Goal: Transaction & Acquisition: Purchase product/service

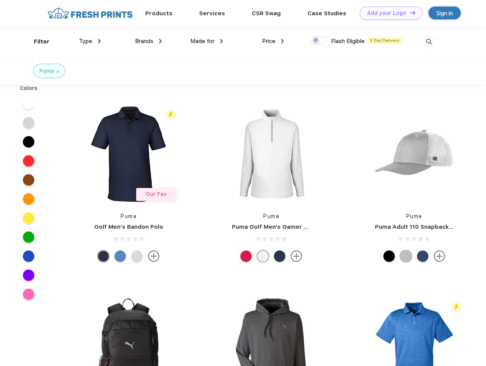
click at [388, 13] on link "Add your Logo Design Tool" at bounding box center [391, 12] width 63 height 13
click at [0, 0] on div "Design Tool" at bounding box center [0, 0] width 0 height 0
click at [409, 13] on link "Add your Logo Design Tool" at bounding box center [391, 12] width 63 height 13
click at [37, 42] on div "Filter" at bounding box center [42, 41] width 16 height 9
click at [90, 41] on span "Type" at bounding box center [85, 41] width 13 height 7
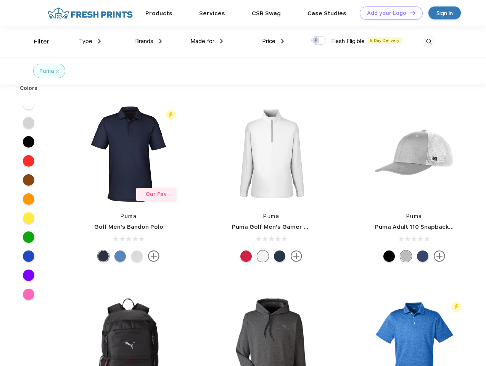
click at [148, 41] on span "Brands" at bounding box center [144, 41] width 18 height 7
click at [207, 41] on span "Made for" at bounding box center [202, 41] width 24 height 7
click at [273, 41] on span "Price" at bounding box center [268, 41] width 13 height 7
click at [319, 41] on div at bounding box center [318, 40] width 15 height 8
click at [316, 41] on input "checkbox" at bounding box center [313, 38] width 5 height 5
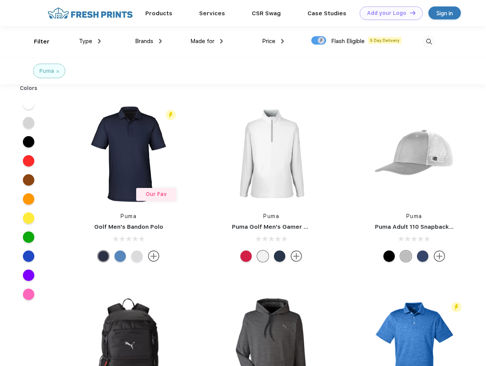
click at [429, 42] on img at bounding box center [428, 41] width 13 height 13
